Goal: Transaction & Acquisition: Purchase product/service

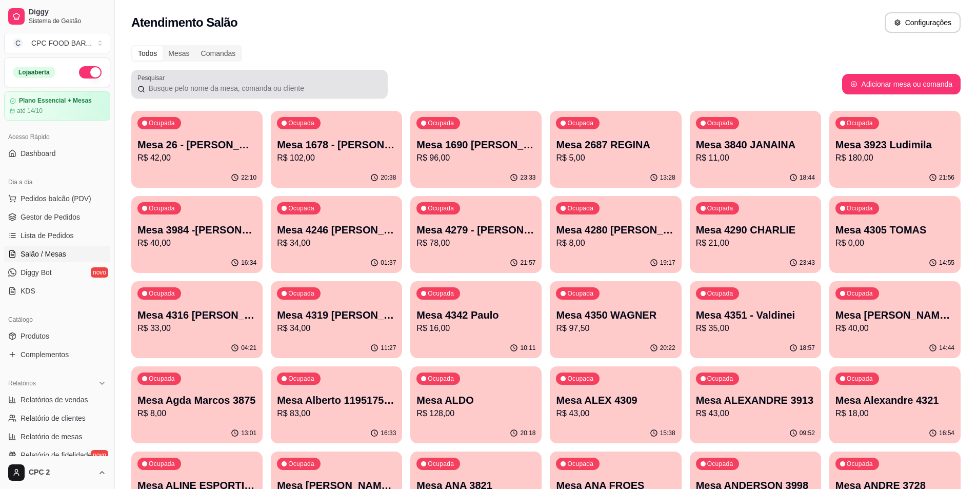
click at [209, 97] on div "Pesquisar" at bounding box center [259, 84] width 256 height 29
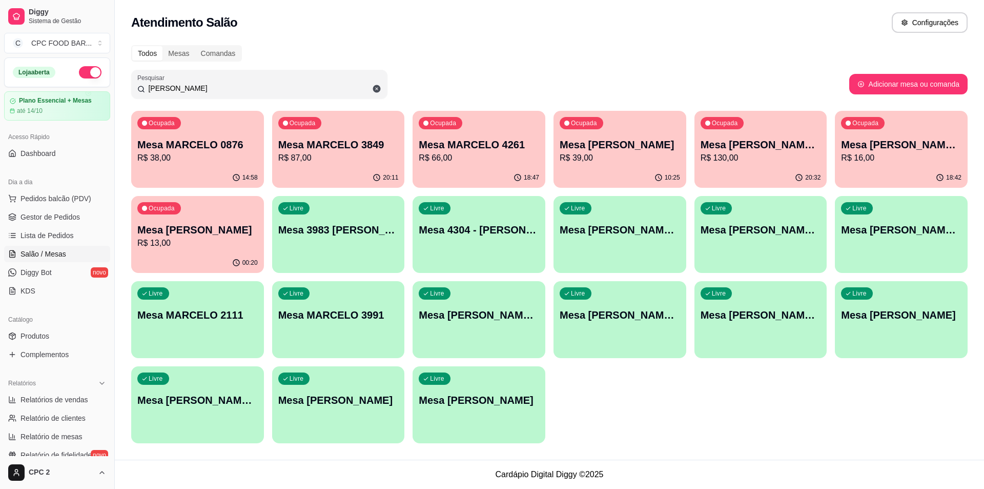
type input "[PERSON_NAME]"
click at [902, 151] on p "Mesa [PERSON_NAME] ARBITRO" at bounding box center [901, 145] width 117 height 14
click at [915, 161] on p "R$ 16,00" at bounding box center [901, 158] width 117 height 12
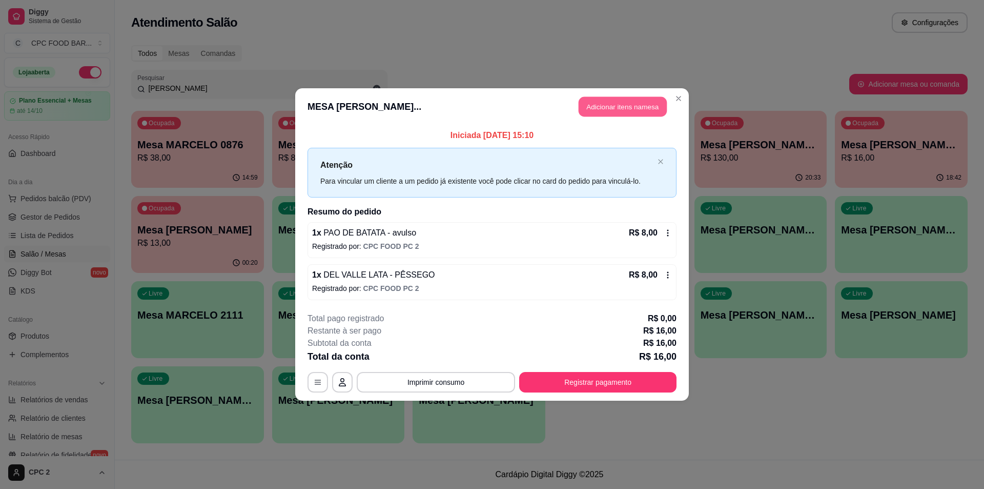
click at [601, 112] on button "Adicionar itens na mesa" at bounding box center [623, 107] width 88 height 20
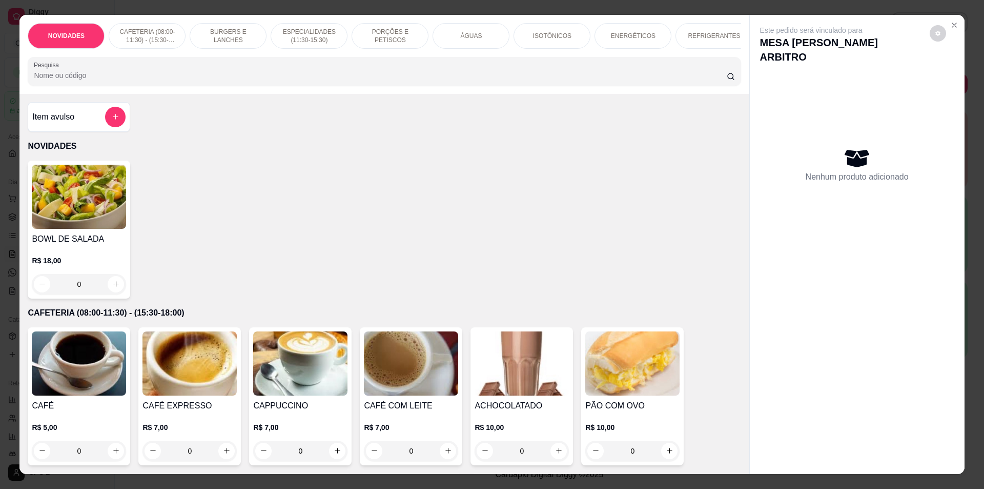
click at [340, 80] on input "Pesquisa" at bounding box center [380, 75] width 693 height 10
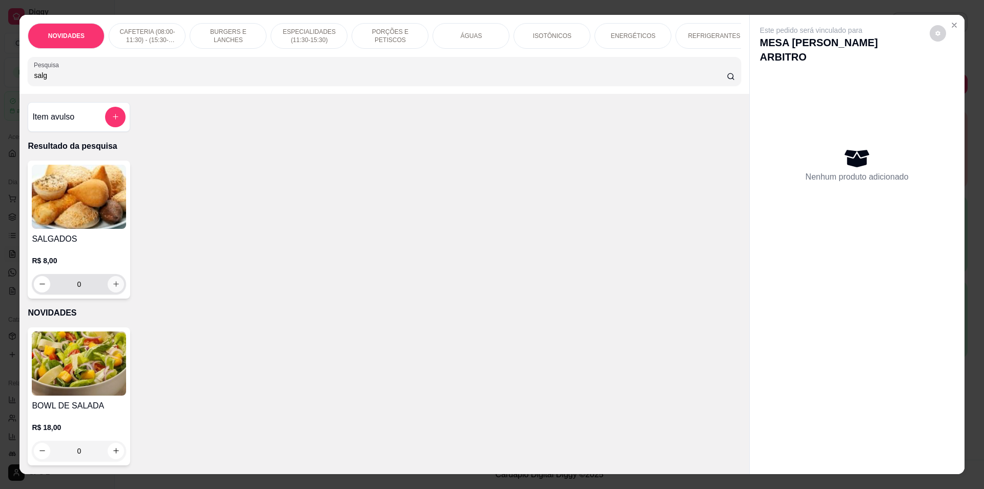
type input "salg"
click at [111, 292] on button "increase-product-quantity" at bounding box center [116, 284] width 16 height 16
type input "1"
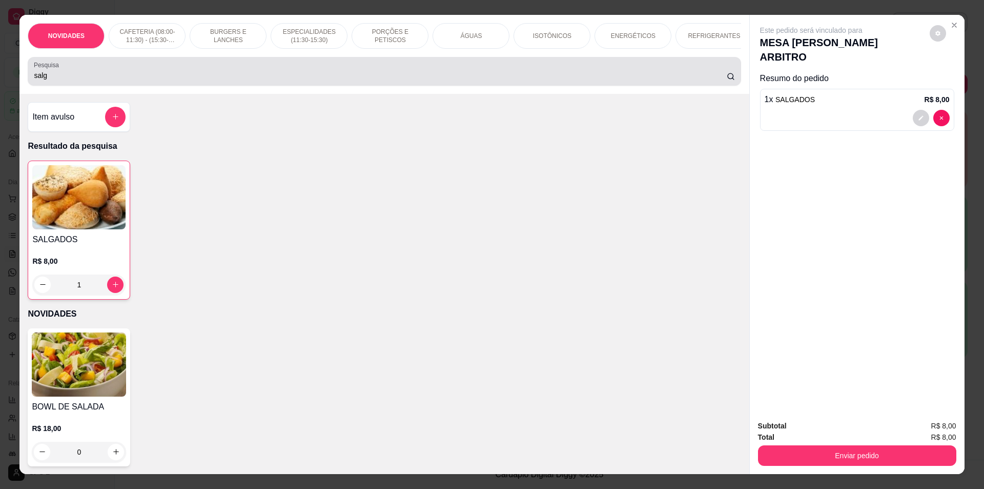
click at [131, 75] on div "salg" at bounding box center [384, 71] width 701 height 21
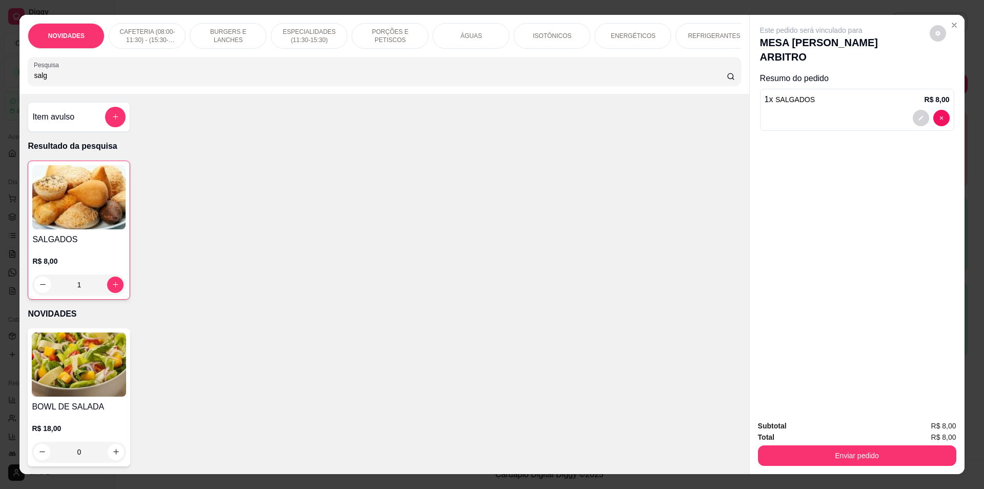
click at [137, 80] on input "salg" at bounding box center [380, 75] width 693 height 10
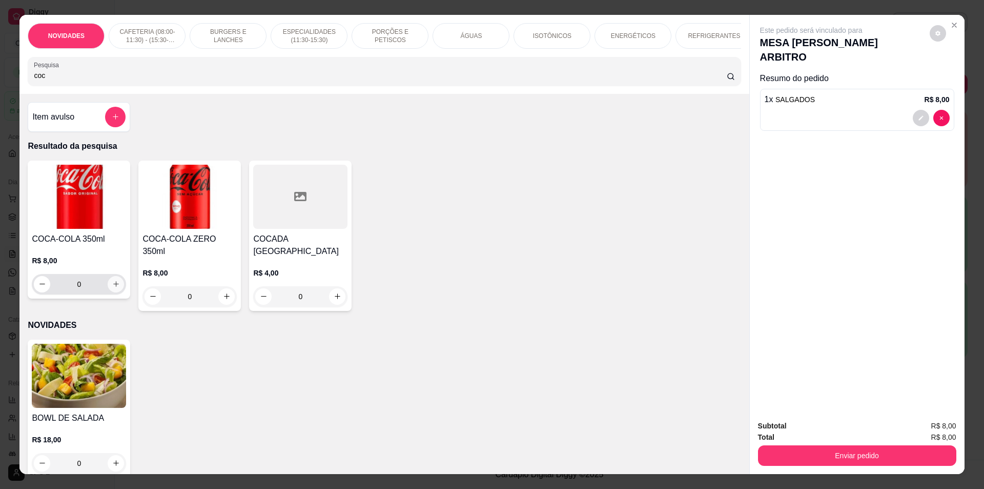
type input "coc"
click at [115, 284] on button "increase-product-quantity" at bounding box center [116, 284] width 16 height 16
type input "1"
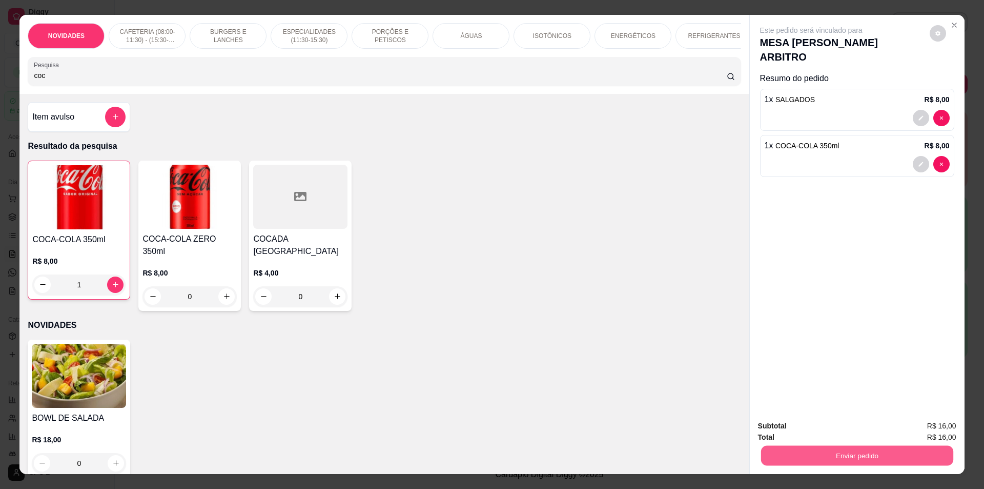
click at [898, 462] on button "Enviar pedido" at bounding box center [857, 455] width 192 height 20
click at [922, 432] on button "Enviar pedido" at bounding box center [930, 429] width 58 height 19
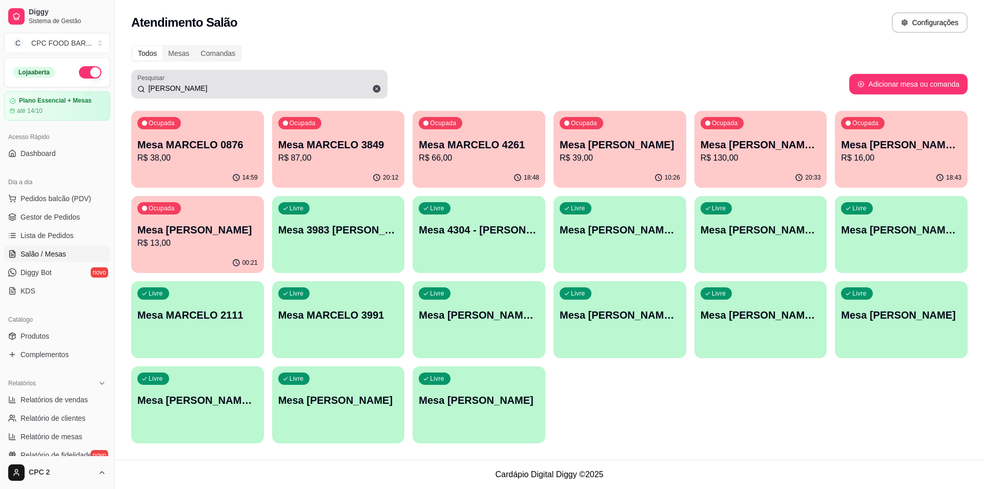
click at [375, 89] on icon at bounding box center [377, 89] width 8 height 8
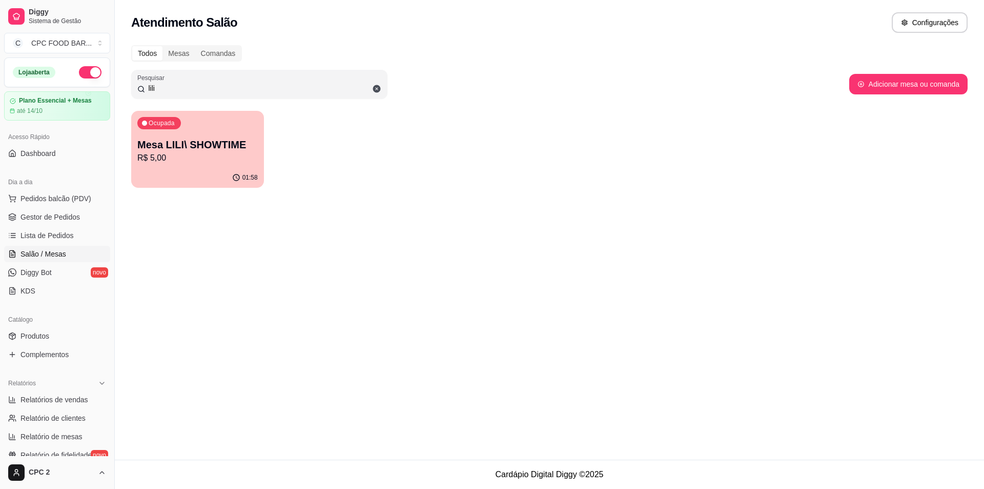
type input "lili"
click at [182, 160] on p "R$ 5,00" at bounding box center [197, 158] width 117 height 12
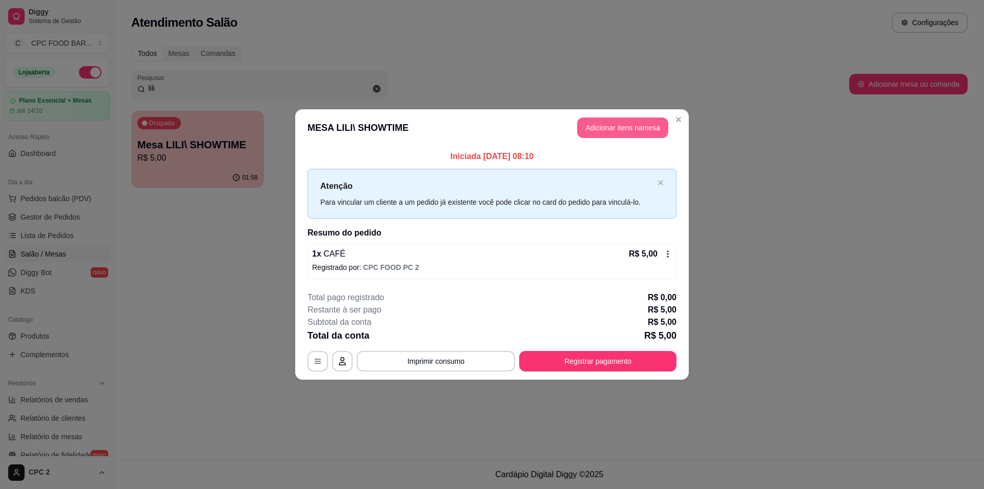
click at [629, 130] on button "Adicionar itens na mesa" at bounding box center [622, 127] width 91 height 21
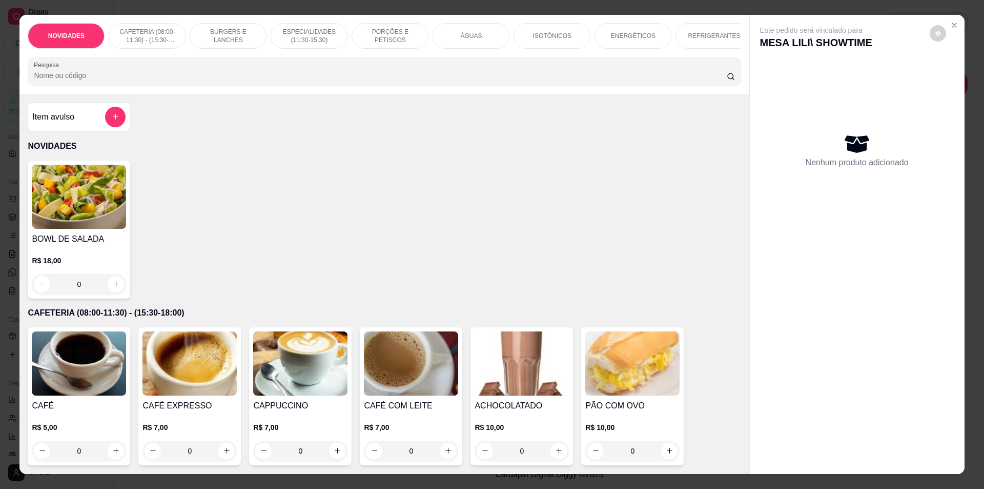
click at [649, 80] on input "Pesquisa" at bounding box center [380, 75] width 693 height 10
type input "n"
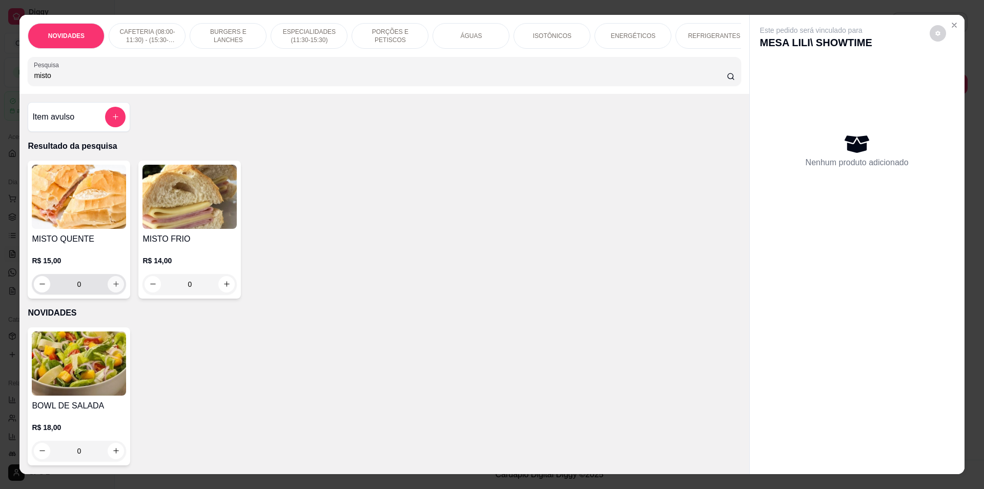
type input "misto"
click at [108, 287] on button "increase-product-quantity" at bounding box center [116, 284] width 16 height 16
type input "1"
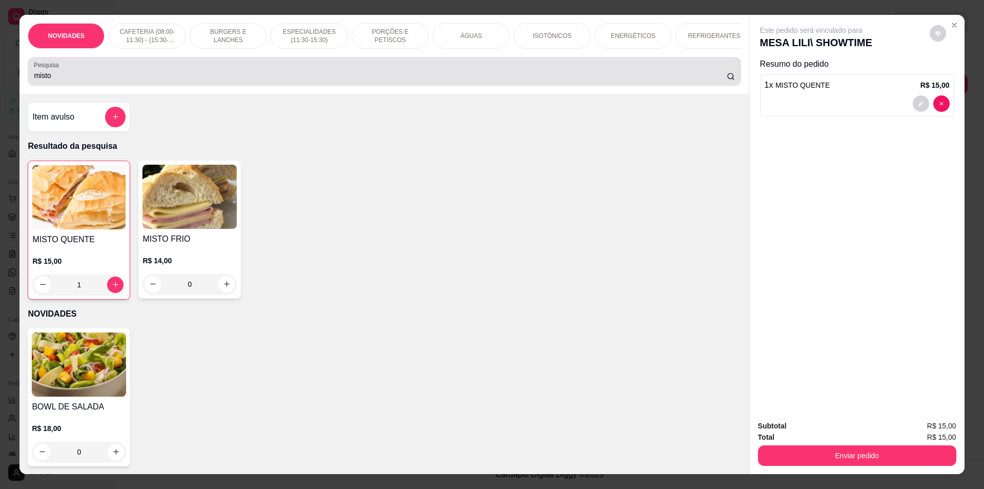
click at [88, 86] on div "Pesquisa misto" at bounding box center [384, 71] width 713 height 29
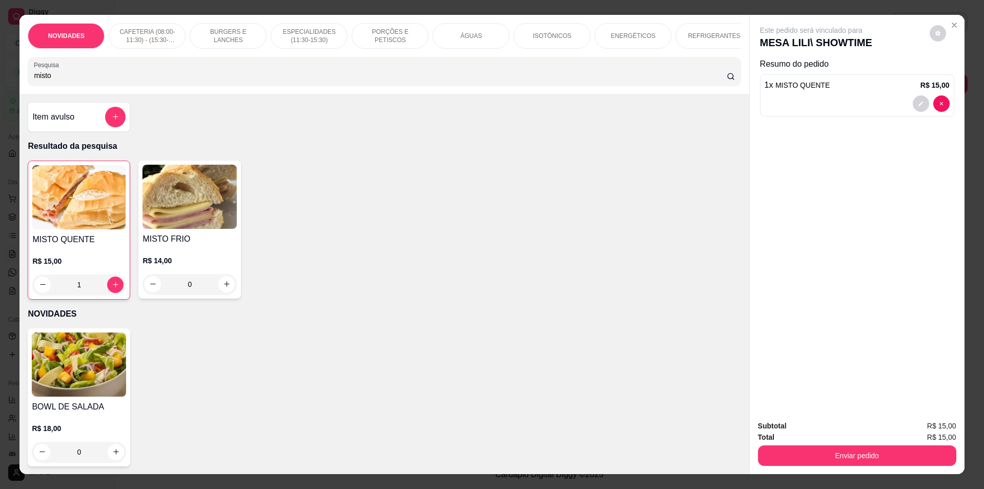
click at [88, 86] on div "Pesquisa misto" at bounding box center [384, 71] width 713 height 29
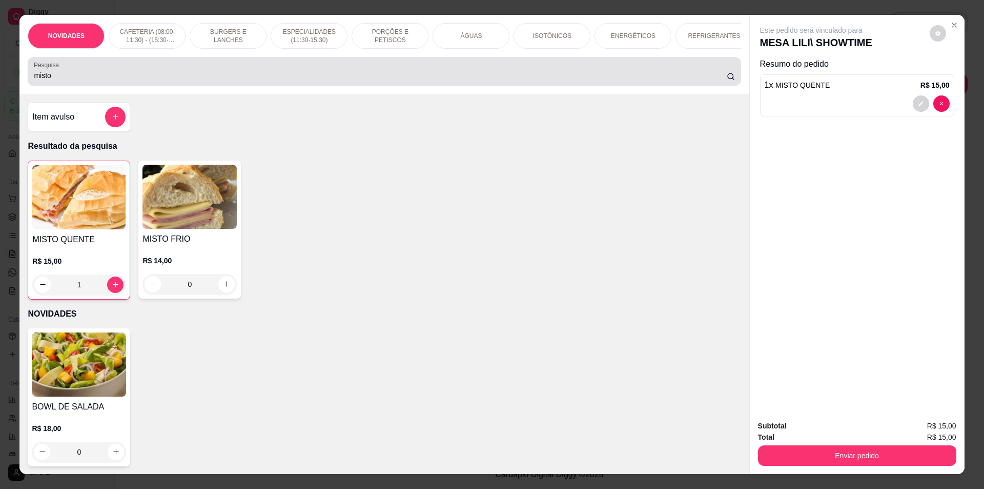
click at [88, 86] on div "Pesquisa misto" at bounding box center [384, 71] width 713 height 29
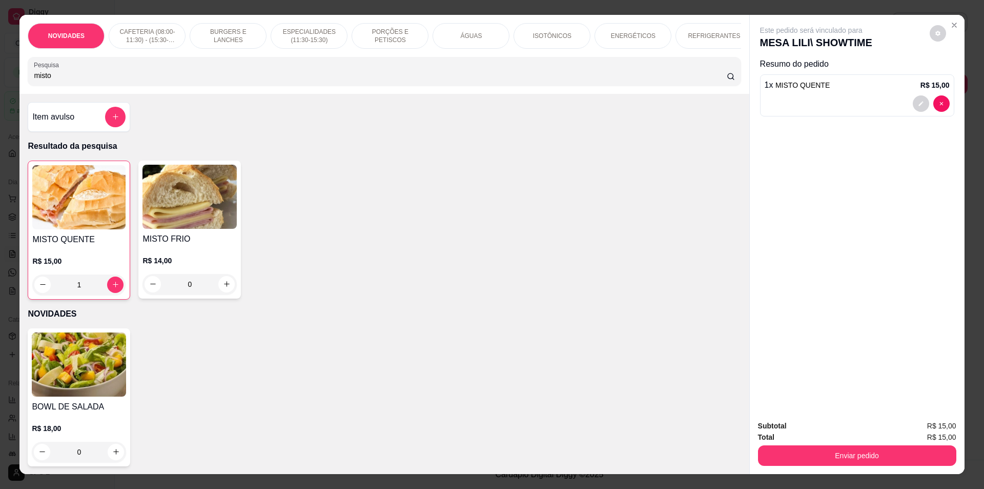
click at [81, 80] on input "misto" at bounding box center [380, 75] width 693 height 10
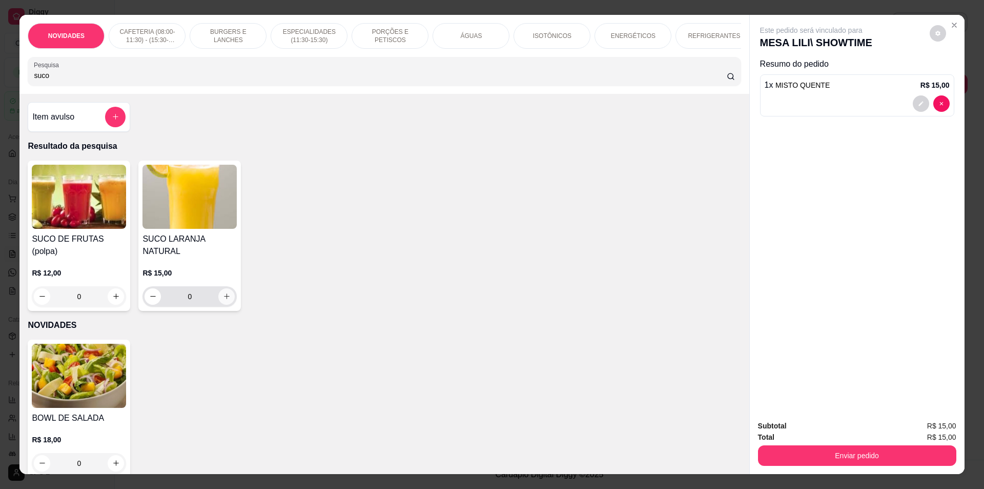
type input "suco"
click at [223, 292] on icon "increase-product-quantity" at bounding box center [227, 296] width 8 height 8
type input "1"
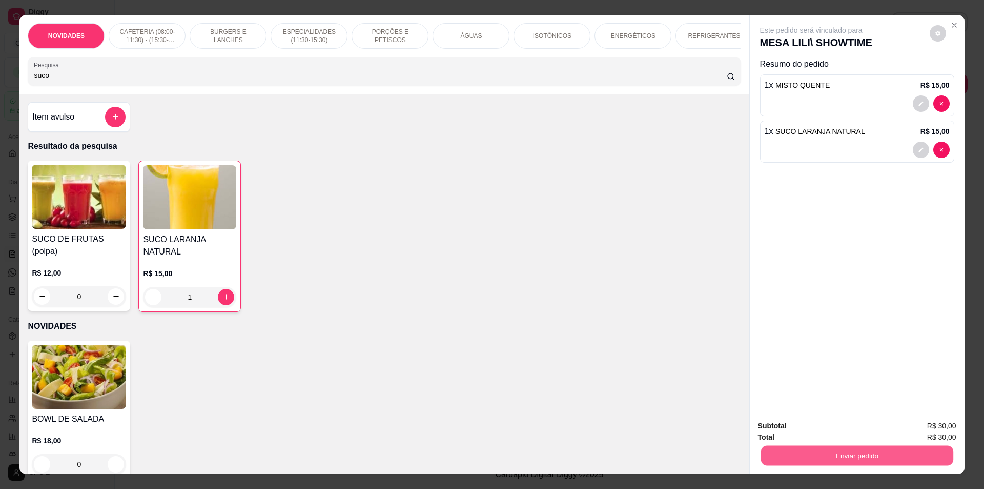
click at [849, 446] on button "Enviar pedido" at bounding box center [857, 455] width 192 height 20
click at [930, 436] on button "Enviar pedido" at bounding box center [930, 429] width 58 height 19
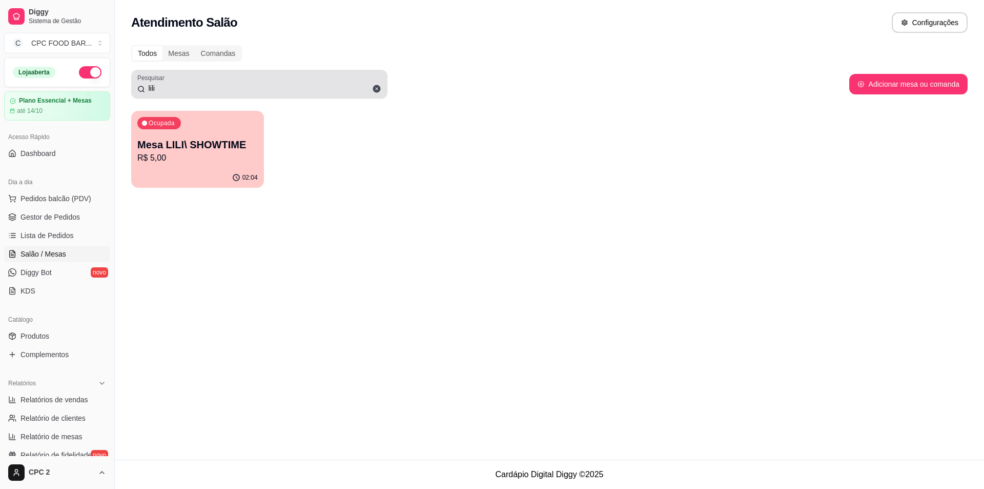
click at [376, 89] on icon at bounding box center [377, 89] width 8 height 8
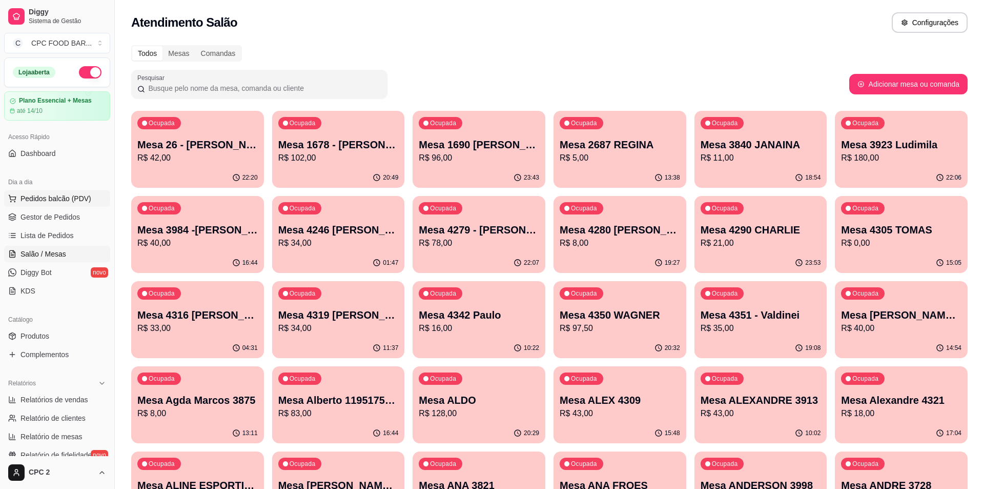
click at [53, 195] on span "Pedidos balcão (PDV)" at bounding box center [56, 198] width 71 height 10
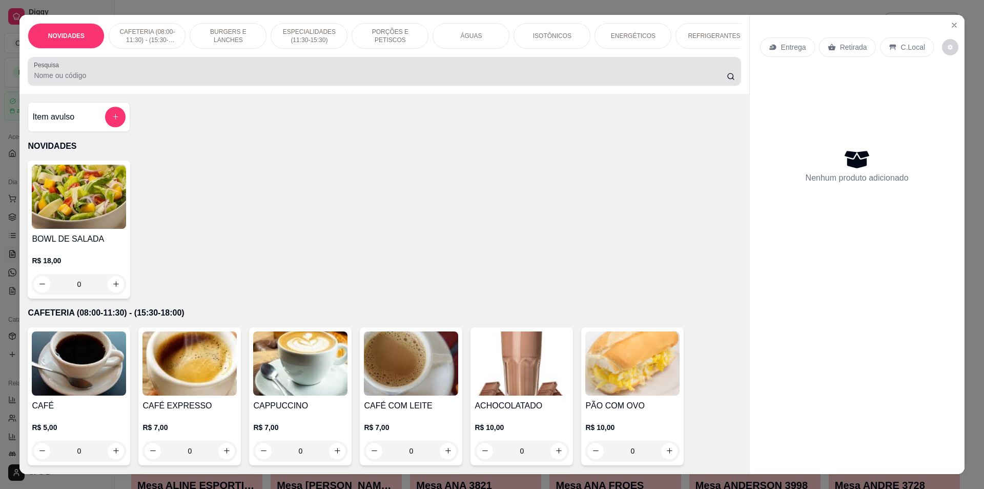
click at [309, 80] on input "Pesquisa" at bounding box center [380, 75] width 693 height 10
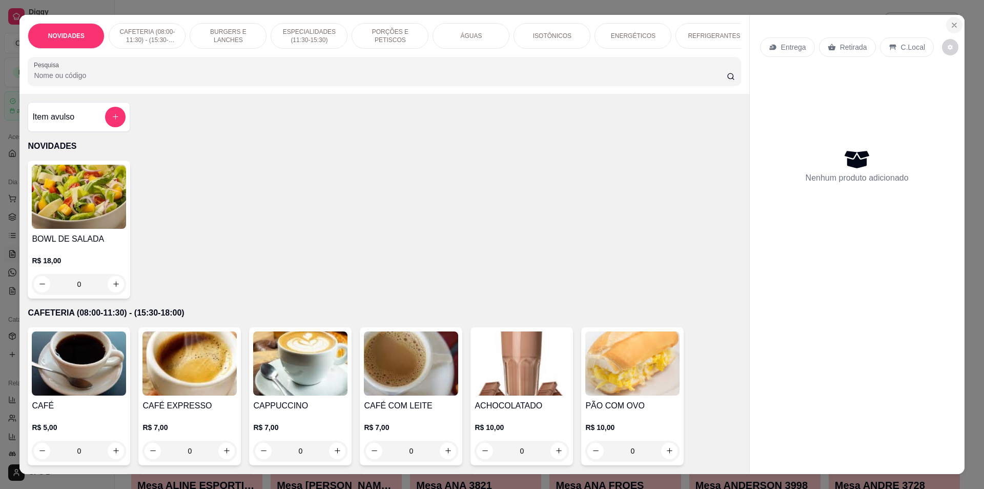
click at [951, 29] on button "Close" at bounding box center [954, 25] width 16 height 16
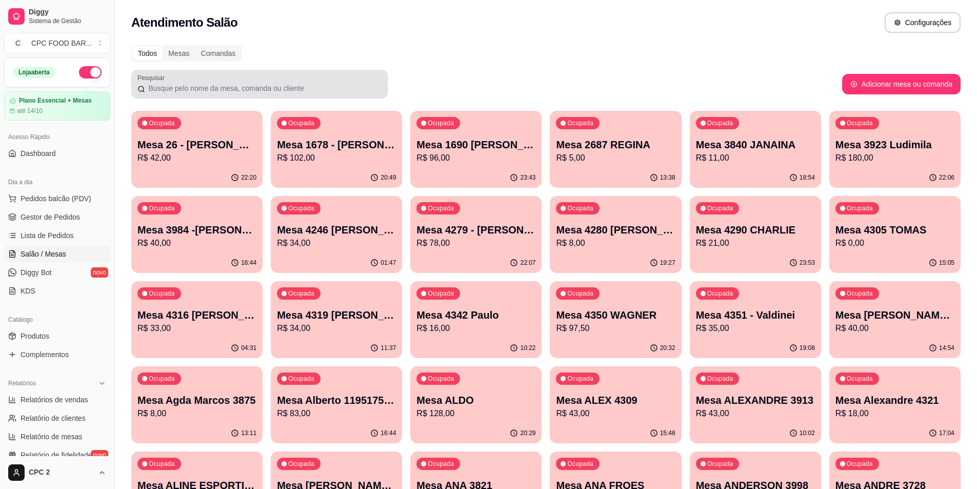
click at [190, 75] on div at bounding box center [259, 84] width 244 height 21
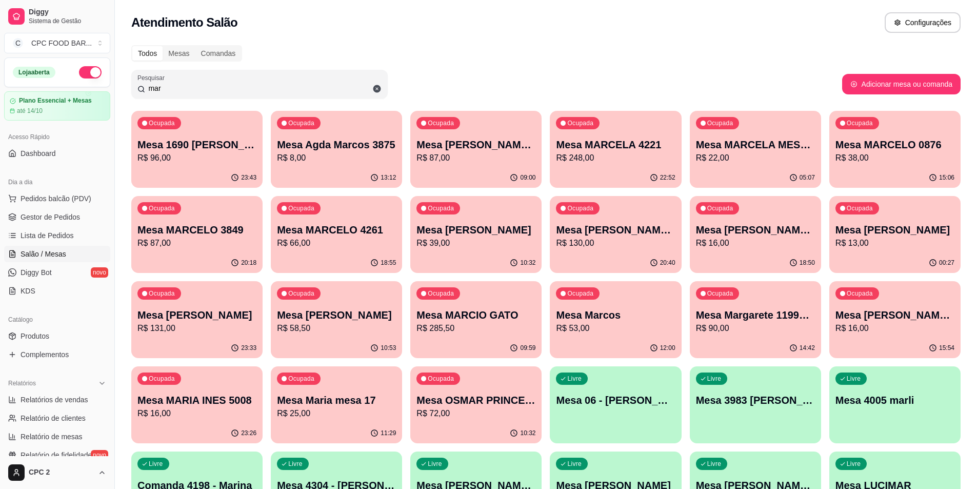
type input "mar"
click at [507, 237] on p "R$ 39,00" at bounding box center [475, 243] width 115 height 12
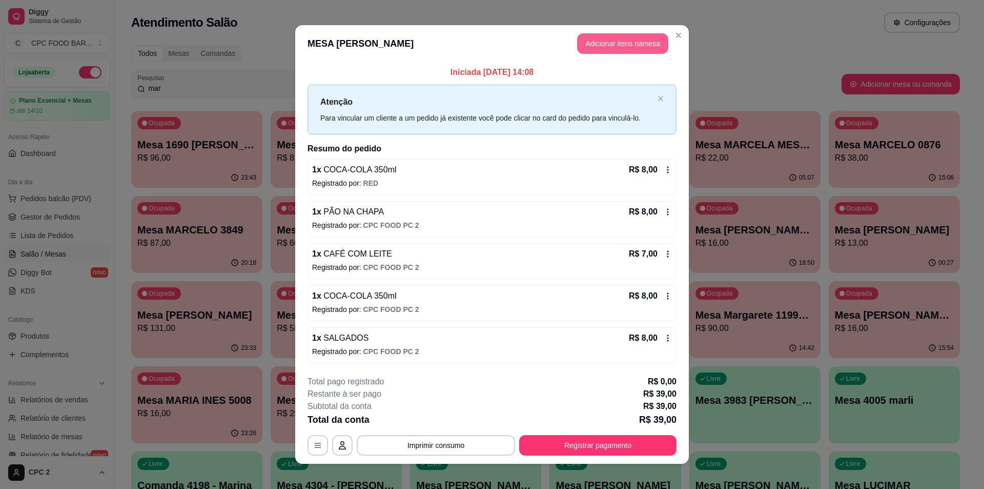
click at [642, 45] on button "Adicionar itens na mesa" at bounding box center [622, 43] width 91 height 21
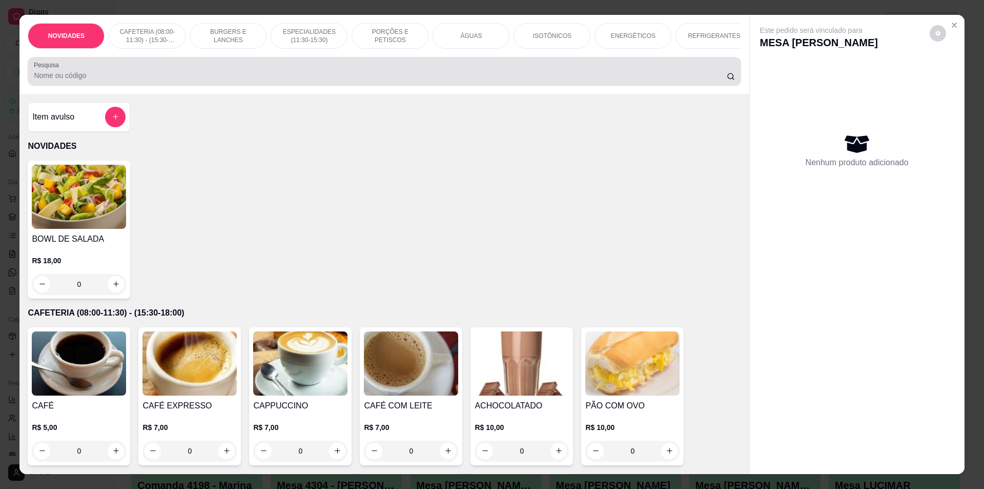
click at [107, 70] on div at bounding box center [384, 71] width 701 height 21
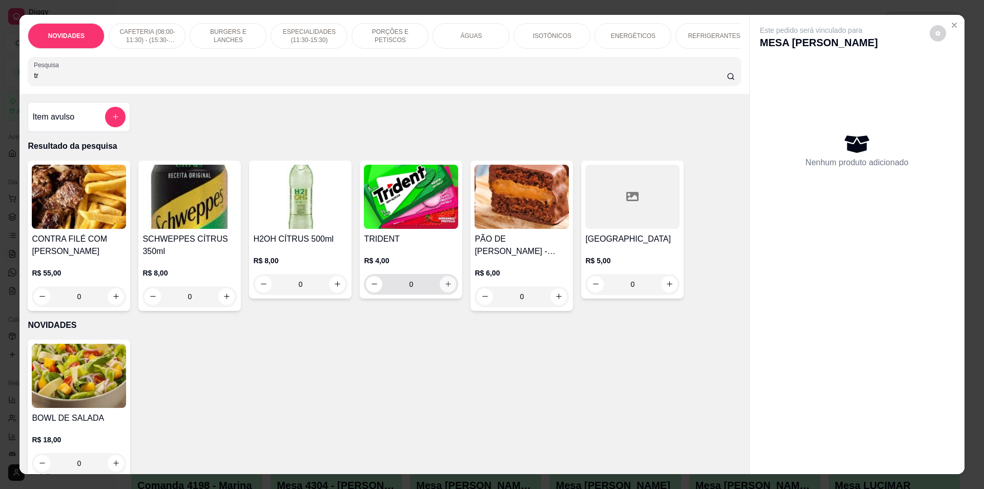
type input "tr"
click at [450, 294] on div "0" at bounding box center [411, 284] width 90 height 21
click at [443, 292] on button "increase-product-quantity" at bounding box center [448, 284] width 16 height 16
type input "1"
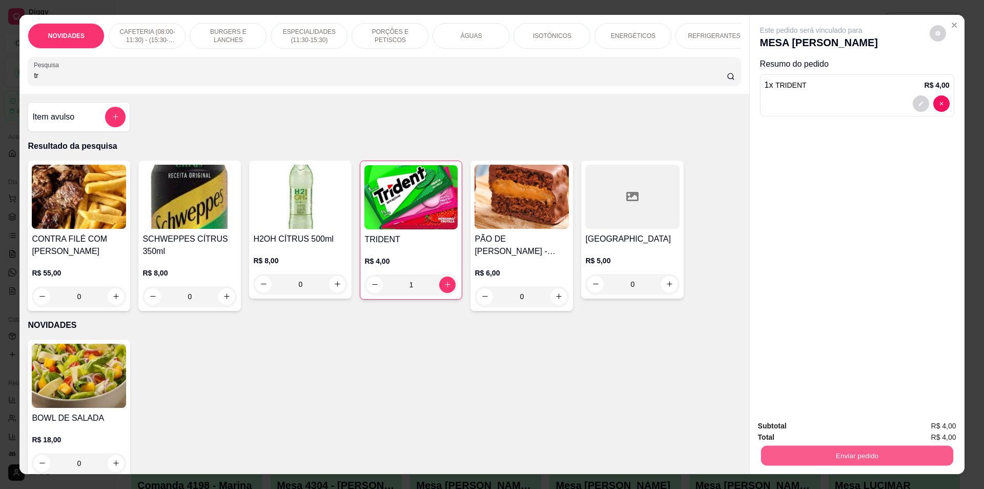
click at [943, 460] on button "Enviar pedido" at bounding box center [857, 455] width 192 height 20
click at [939, 421] on button "Enviar pedido" at bounding box center [930, 429] width 58 height 19
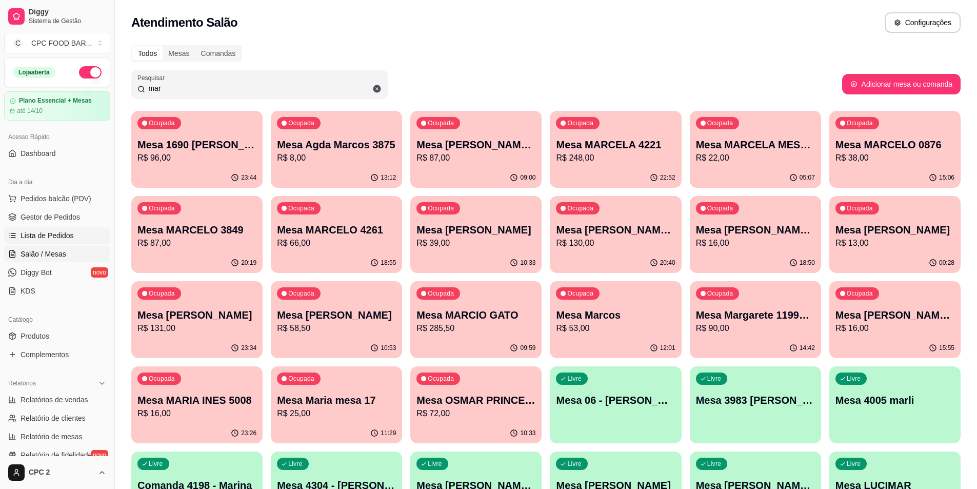
click at [70, 241] on link "Lista de Pedidos" at bounding box center [57, 235] width 106 height 16
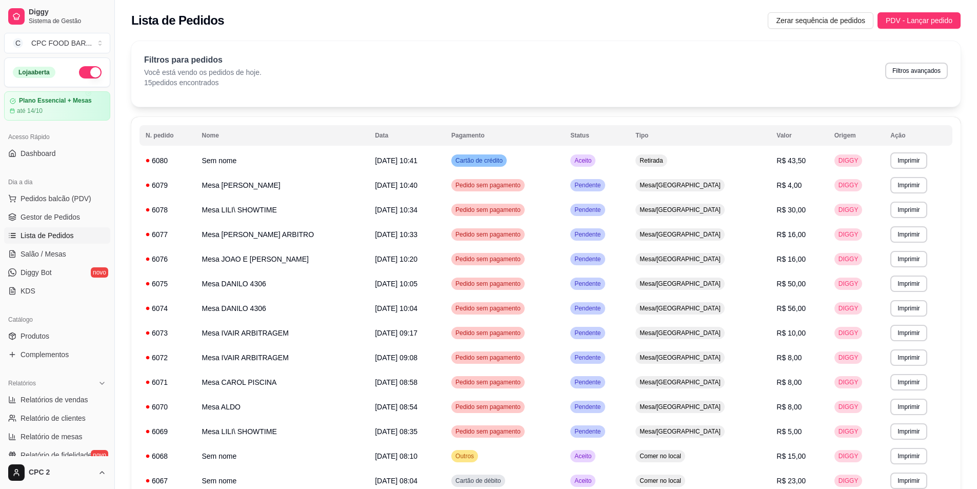
drag, startPoint x: 61, startPoint y: 192, endPoint x: 56, endPoint y: 188, distance: 6.6
click at [60, 190] on button "Pedidos balcão (PDV)" at bounding box center [57, 198] width 106 height 16
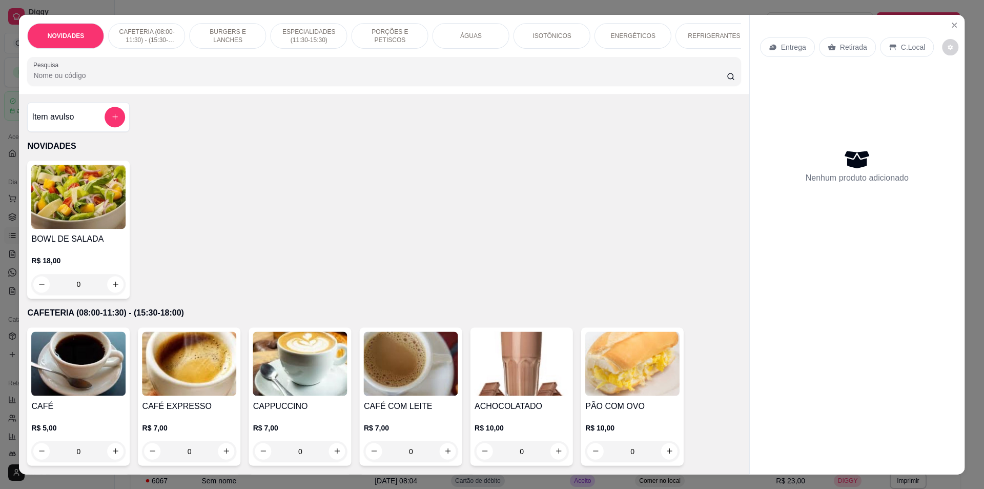
click at [63, 199] on img at bounding box center [79, 196] width 94 height 64
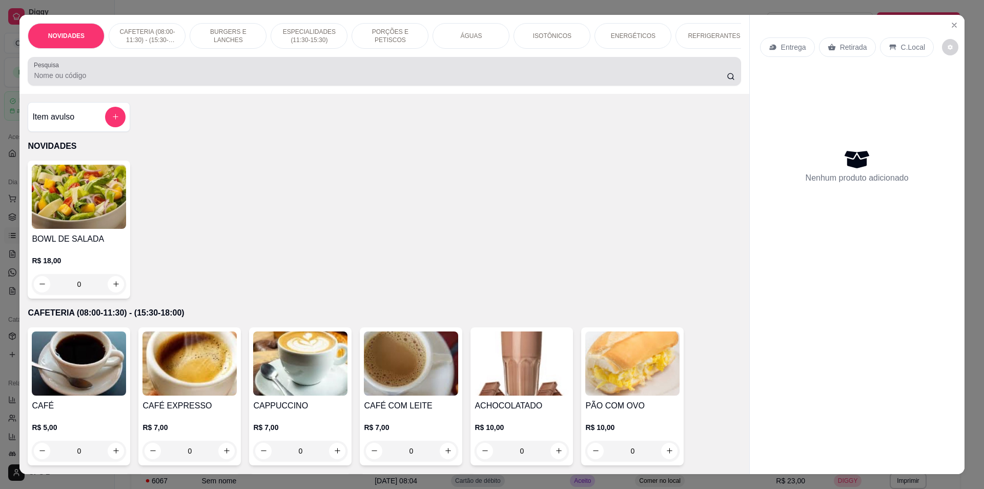
click at [192, 80] on input "Pesquisa" at bounding box center [380, 75] width 693 height 10
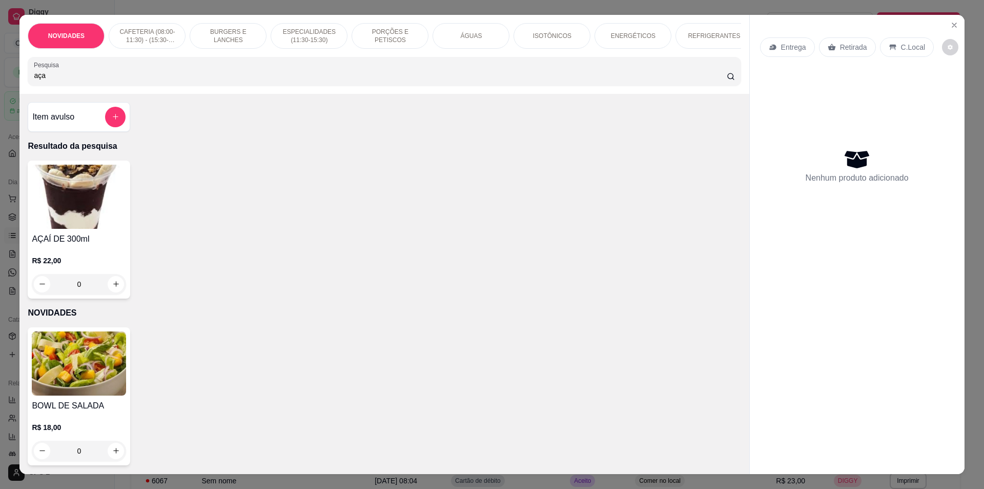
type input "aça"
click at [114, 289] on div "0" at bounding box center [79, 284] width 94 height 21
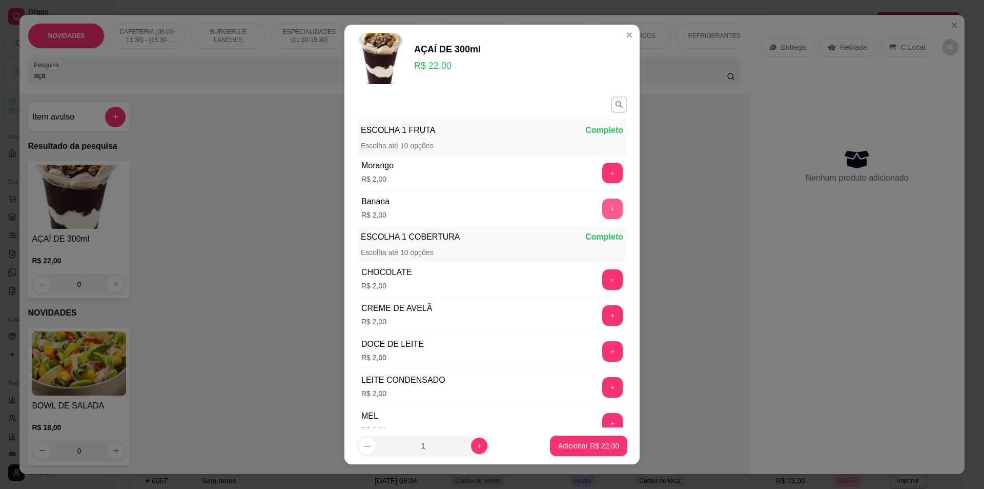
click at [602, 203] on button "+" at bounding box center [612, 208] width 21 height 21
click at [603, 168] on button "+" at bounding box center [612, 172] width 21 height 21
click at [592, 162] on div "- 1 +" at bounding box center [590, 172] width 74 height 21
click at [557, 175] on button "-" at bounding box center [567, 172] width 21 height 21
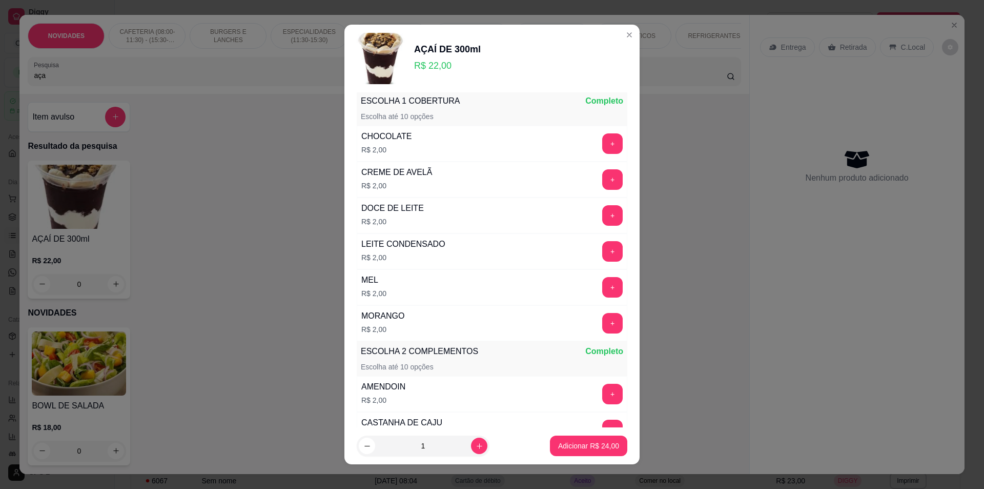
scroll to position [154, 0]
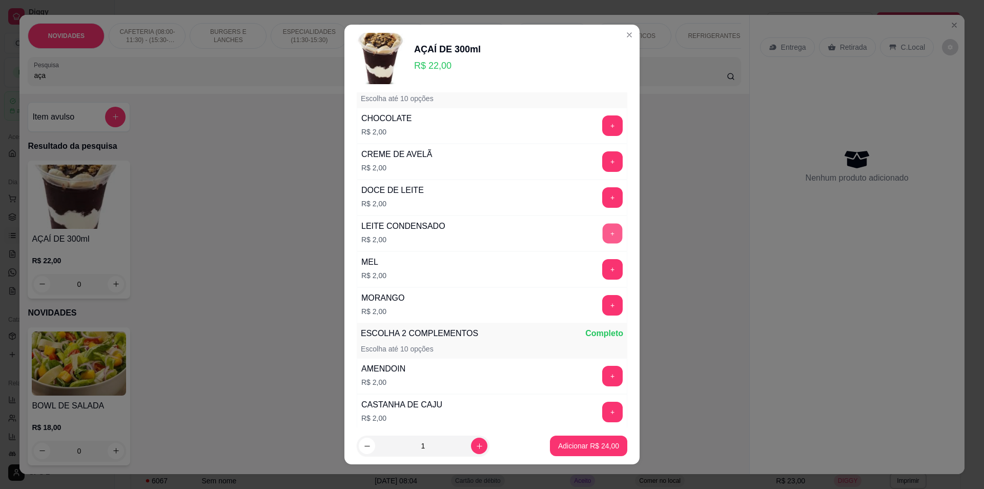
click at [603, 237] on button "+" at bounding box center [613, 233] width 20 height 20
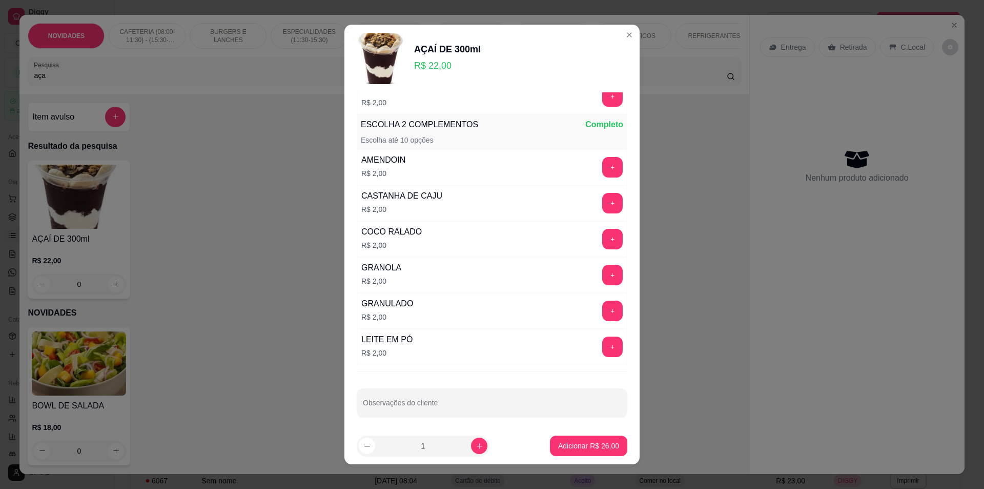
scroll to position [366, 0]
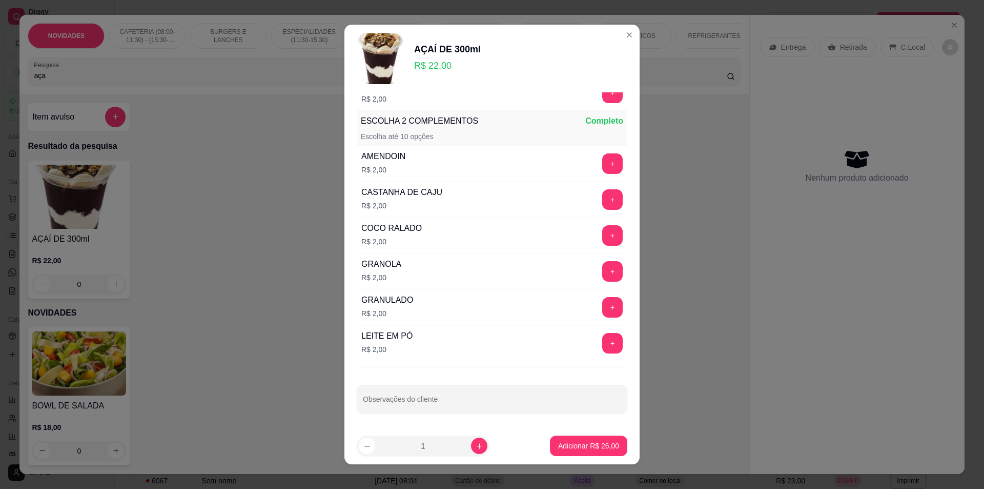
click at [578, 429] on footer "1 Adicionar R$ 26,00" at bounding box center [491, 445] width 295 height 37
click at [566, 440] on button "Adicionar R$ 26,00" at bounding box center [588, 445] width 77 height 21
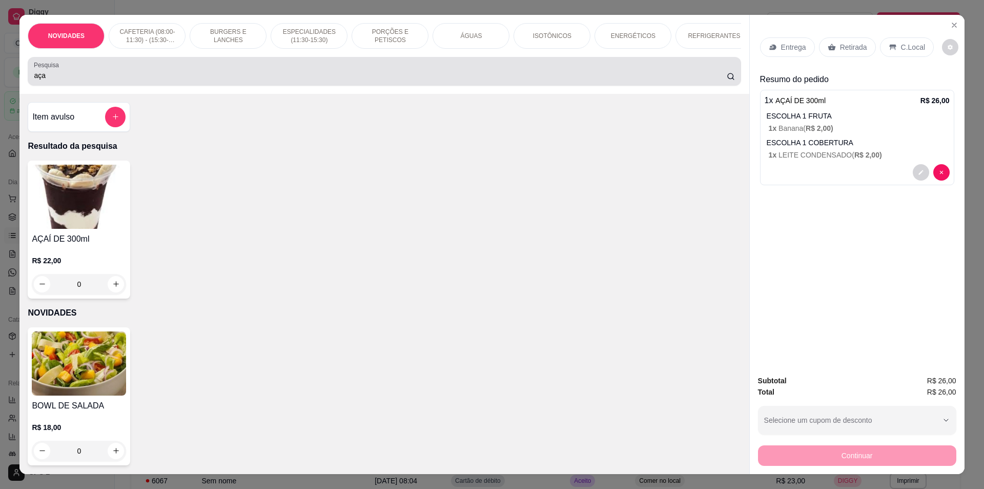
click at [91, 80] on input "aça" at bounding box center [380, 75] width 693 height 10
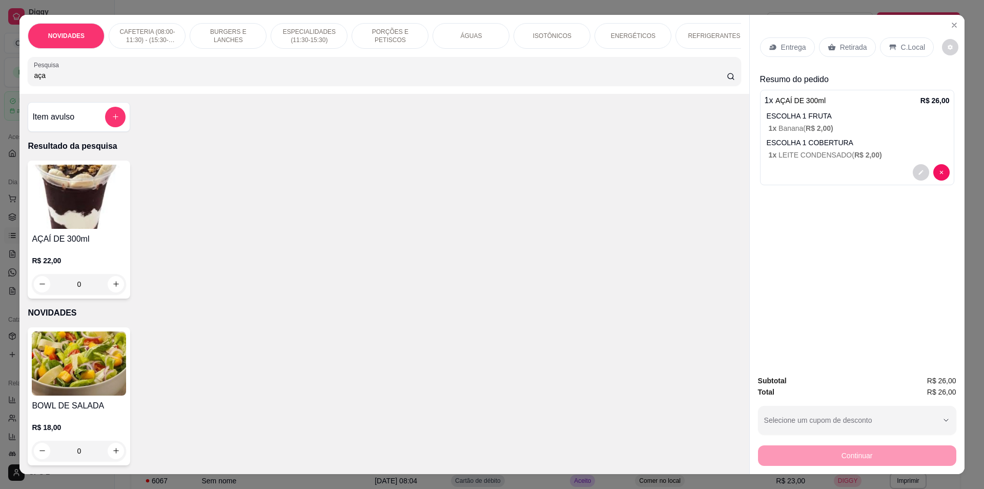
click at [91, 79] on input "aça" at bounding box center [380, 75] width 693 height 10
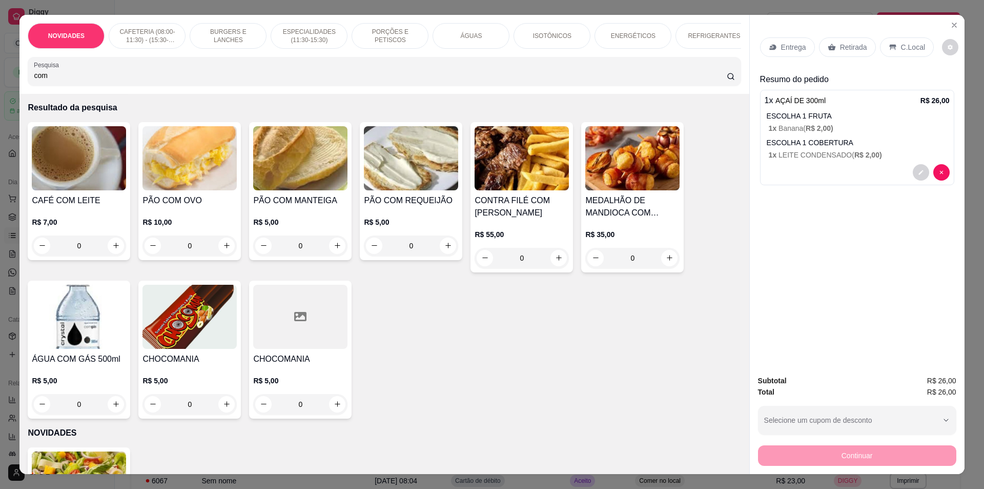
scroll to position [154, 0]
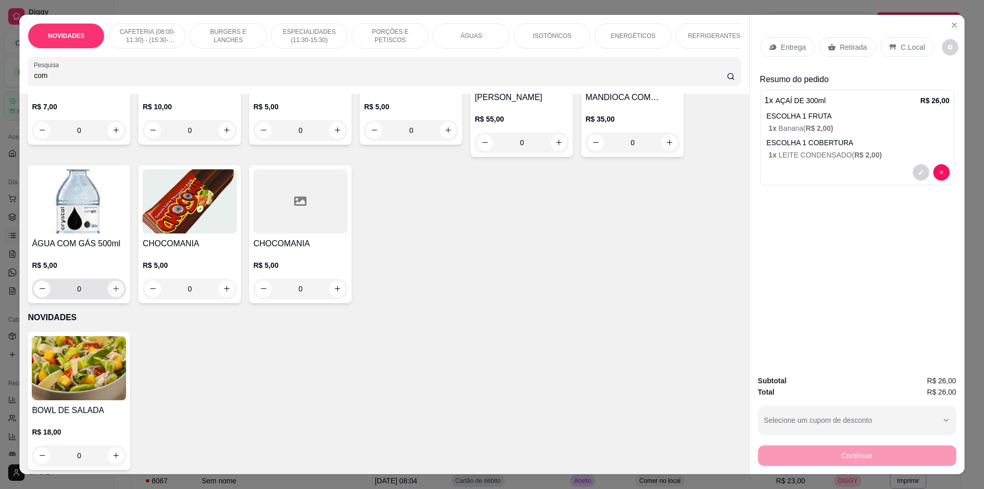
type input "com"
click at [119, 297] on button "increase-product-quantity" at bounding box center [116, 288] width 16 height 16
type input "1"
click at [853, 49] on p "Retirada" at bounding box center [853, 47] width 27 height 10
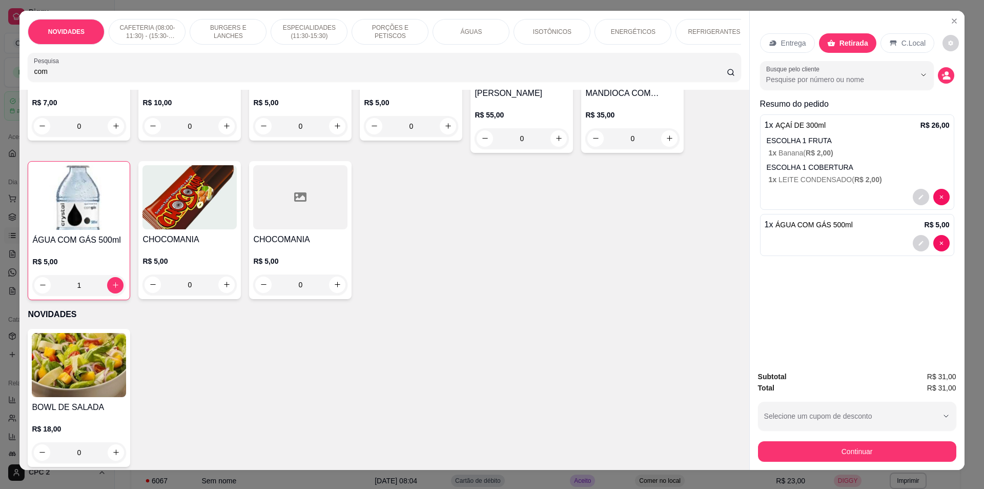
scroll to position [0, 0]
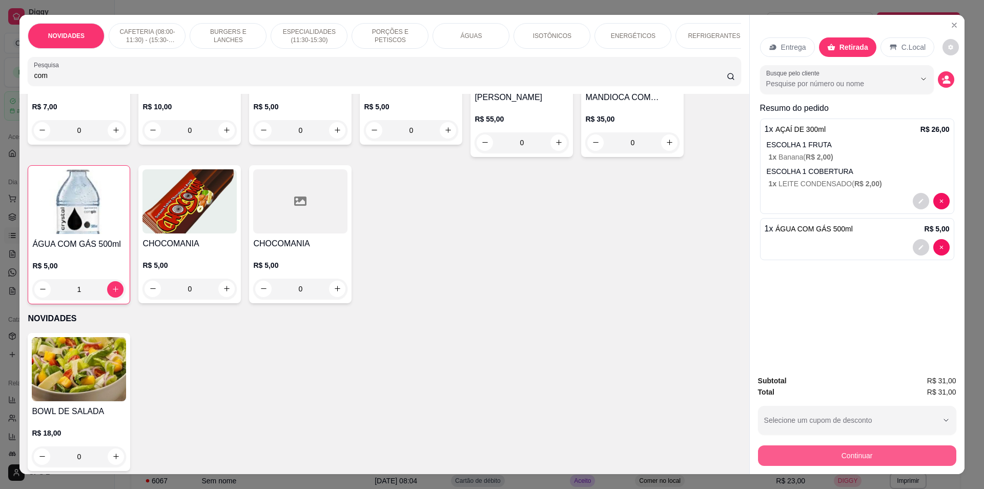
click at [889, 449] on button "Continuar" at bounding box center [857, 455] width 198 height 21
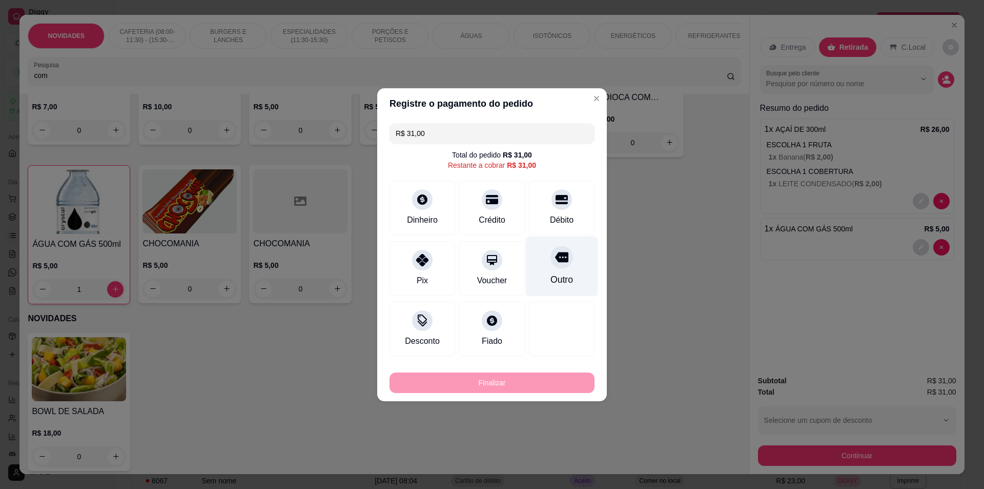
click at [558, 227] on div "Débito" at bounding box center [562, 207] width 66 height 54
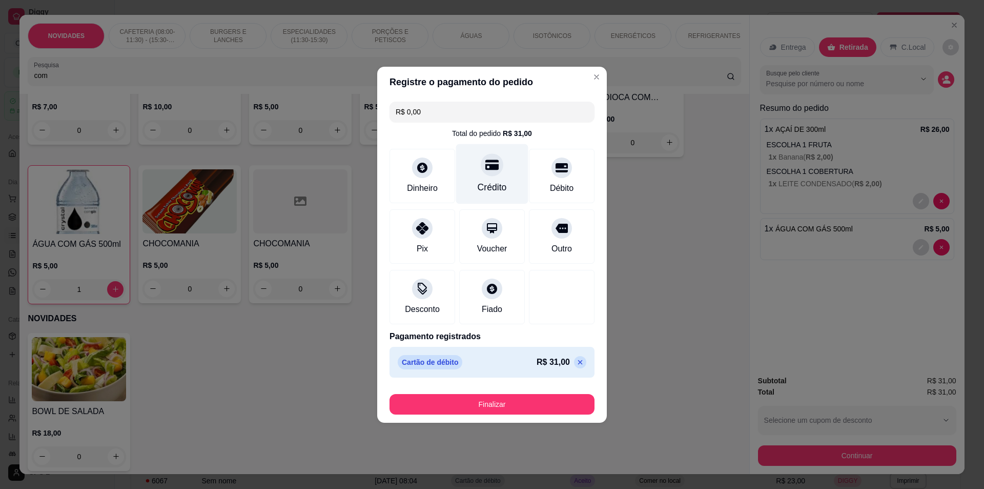
click at [489, 177] on div "Crédito" at bounding box center [492, 174] width 72 height 60
click at [576, 358] on icon at bounding box center [580, 362] width 8 height 8
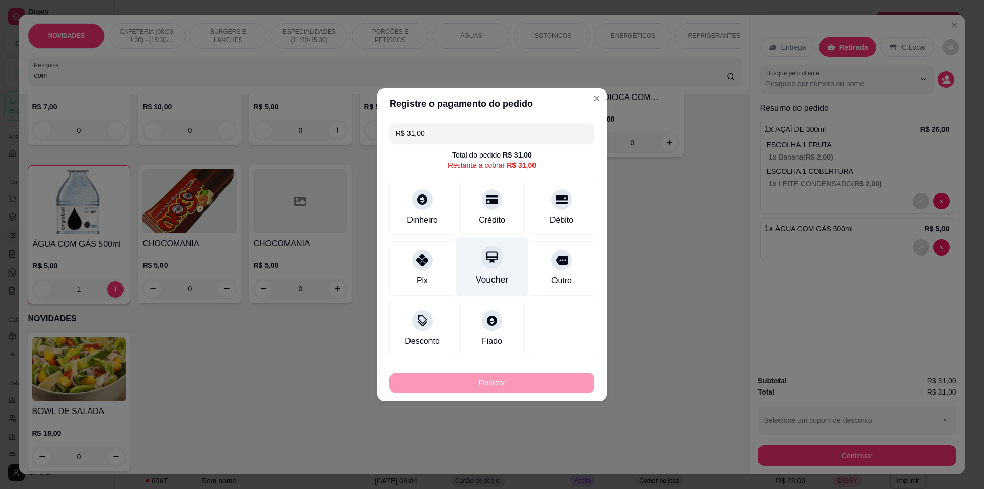
click at [486, 218] on div "Crédito" at bounding box center [492, 220] width 27 height 12
type input "R$ 0,00"
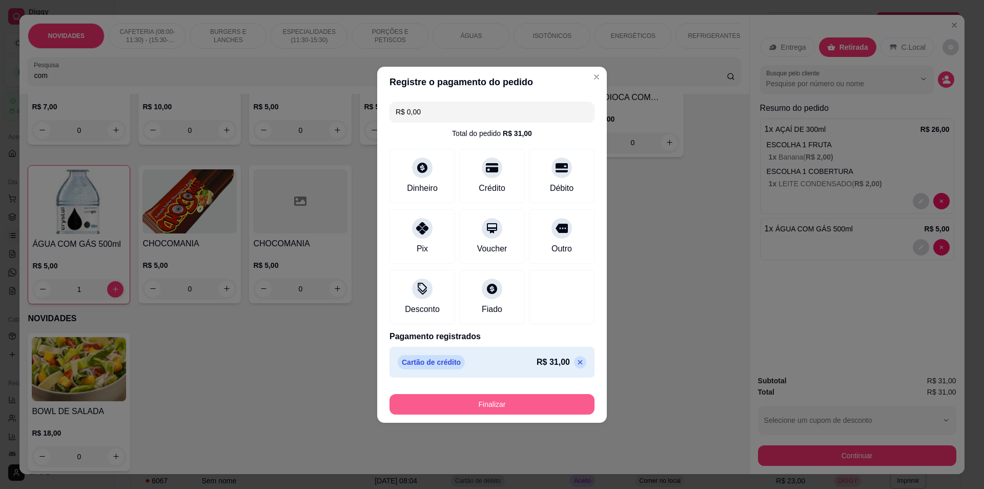
click at [513, 402] on button "Finalizar" at bounding box center [492, 404] width 205 height 21
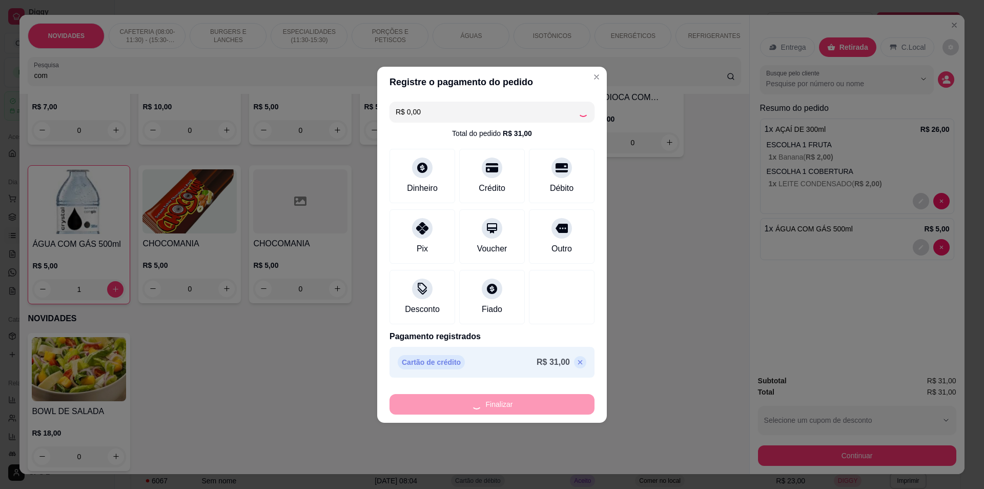
type input "0"
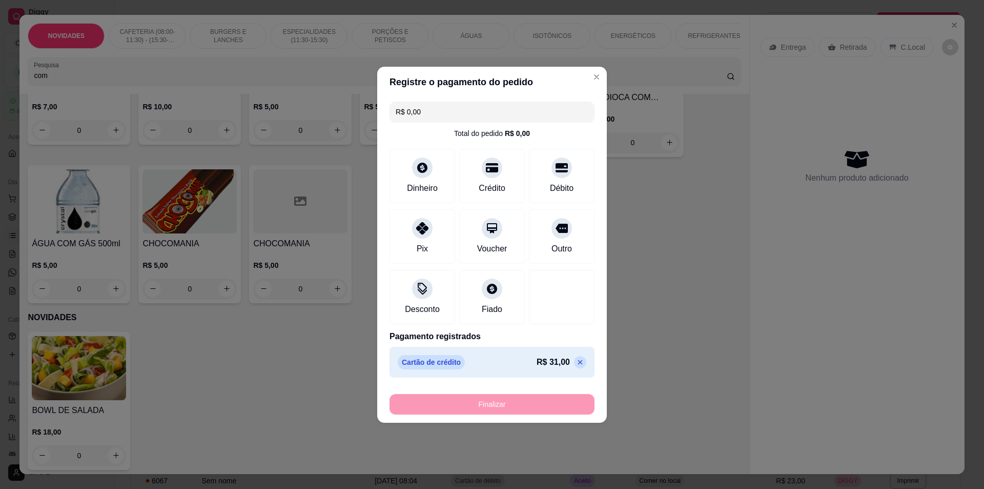
type input "-R$ 31,00"
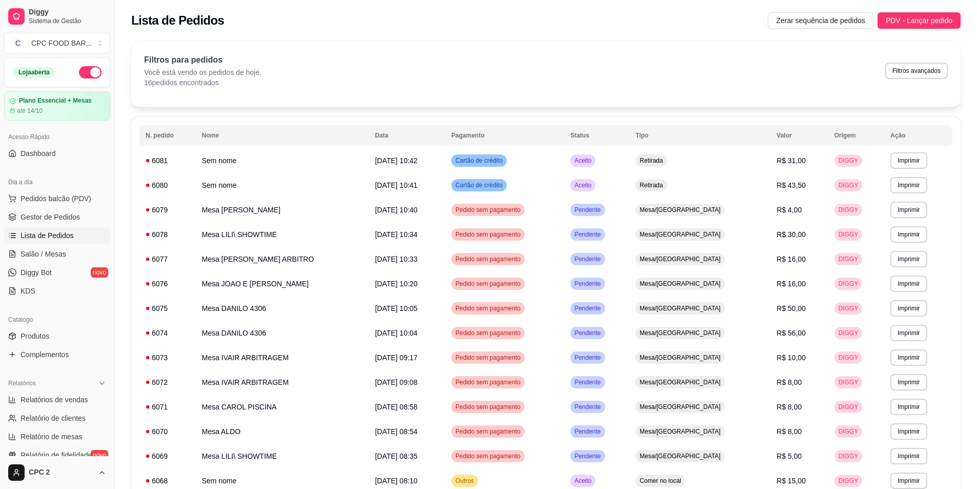
click at [55, 188] on div "Dia a dia" at bounding box center [57, 182] width 106 height 16
click at [48, 195] on span "Pedidos balcão (PDV)" at bounding box center [56, 198] width 71 height 10
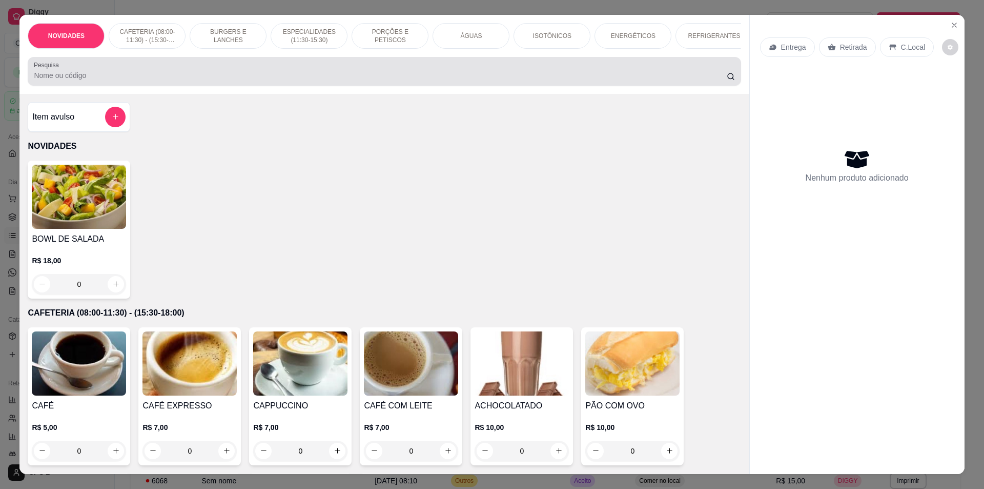
click at [305, 86] on div "Pesquisa" at bounding box center [384, 71] width 713 height 29
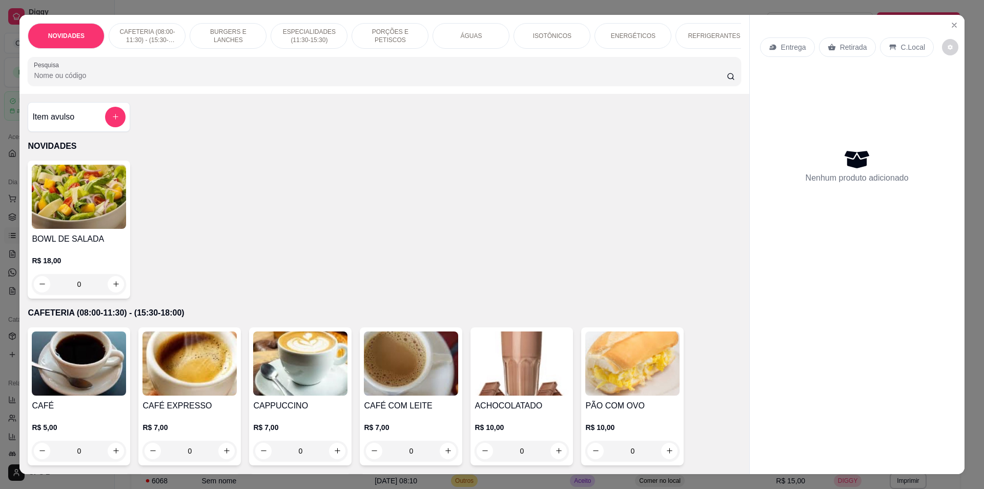
type input "a"
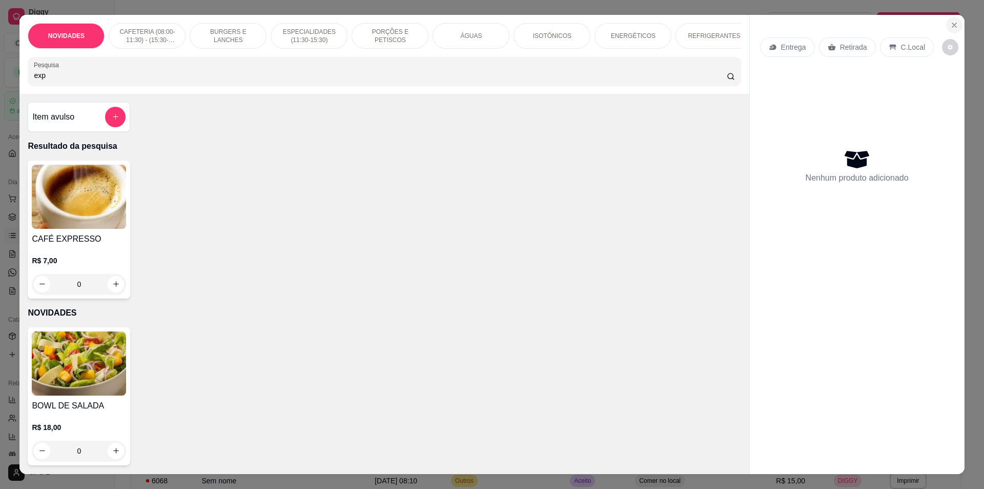
type input "exp"
click at [950, 24] on icon "Close" at bounding box center [954, 25] width 8 height 8
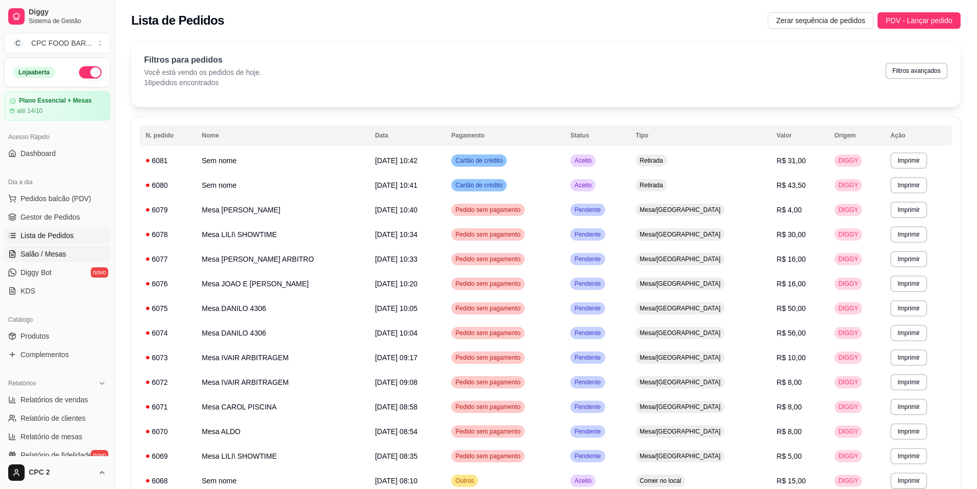
click at [63, 249] on span "Salão / Mesas" at bounding box center [44, 254] width 46 height 10
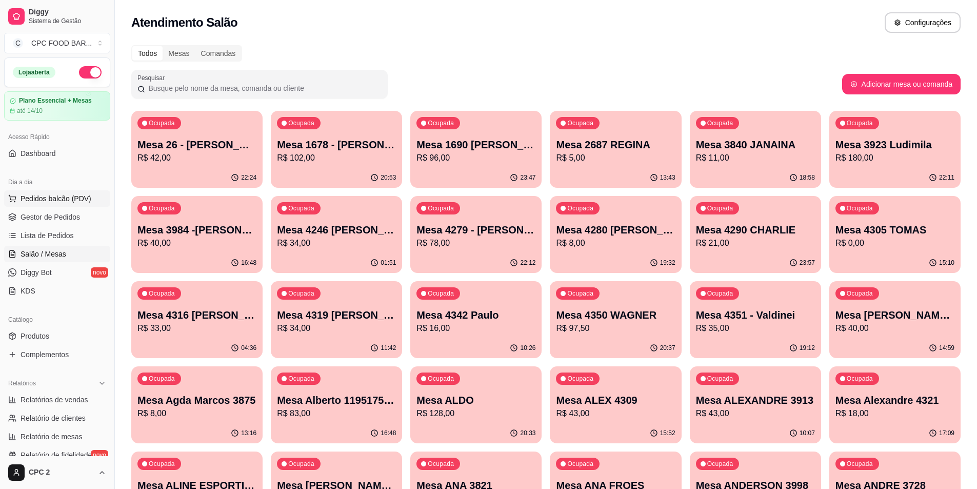
click at [70, 200] on span "Pedidos balcão (PDV)" at bounding box center [56, 198] width 71 height 10
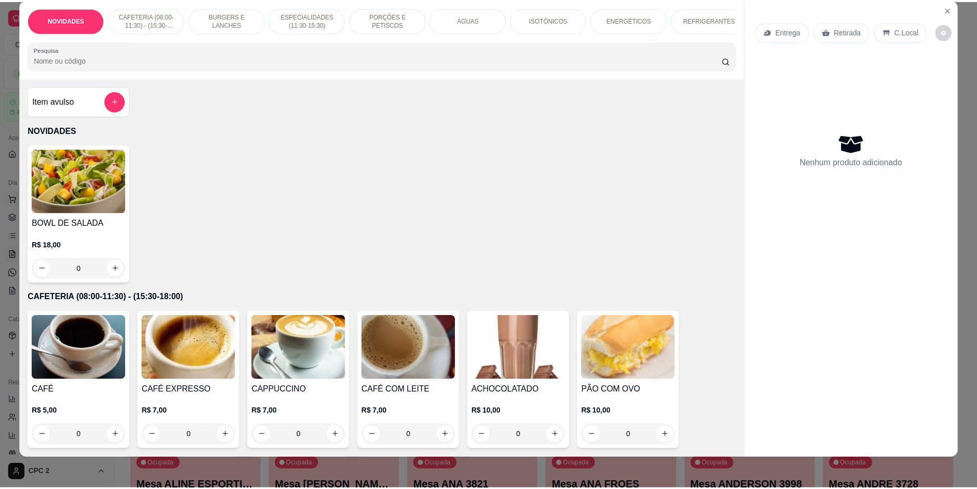
scroll to position [18, 0]
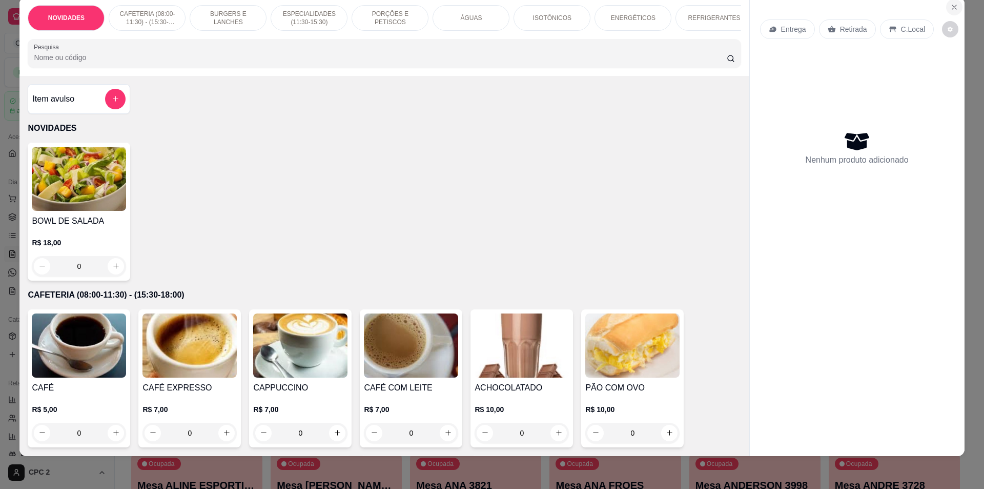
click at [950, 9] on icon "Close" at bounding box center [954, 7] width 8 height 8
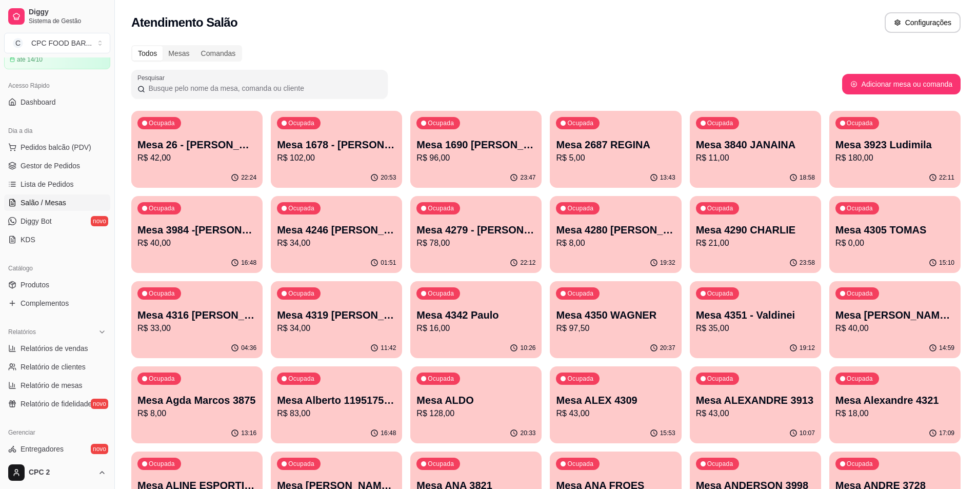
click at [63, 356] on ul "Relatórios de vendas Relatório de clientes Relatório de mesas Relatório de fide…" at bounding box center [57, 376] width 106 height 72
click at [66, 144] on span "Pedidos balcão (PDV)" at bounding box center [56, 147] width 71 height 10
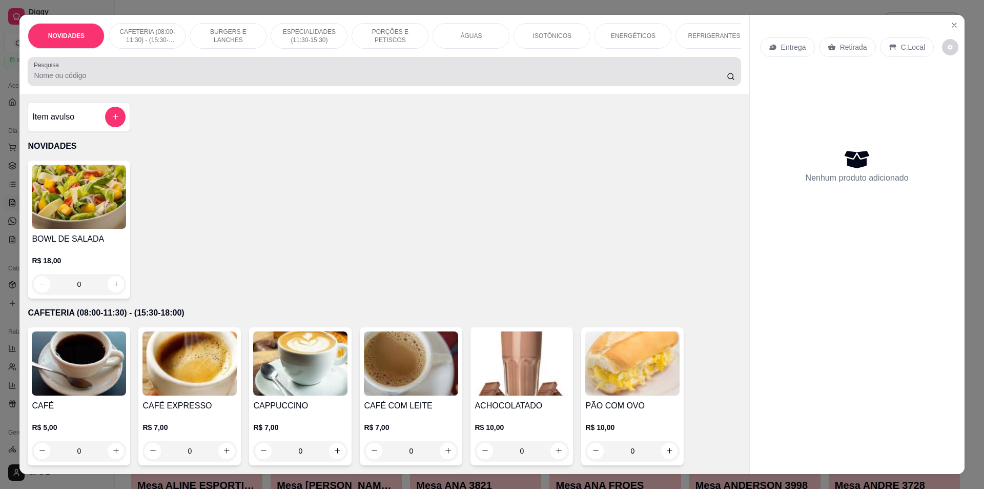
click at [307, 76] on div at bounding box center [384, 71] width 701 height 21
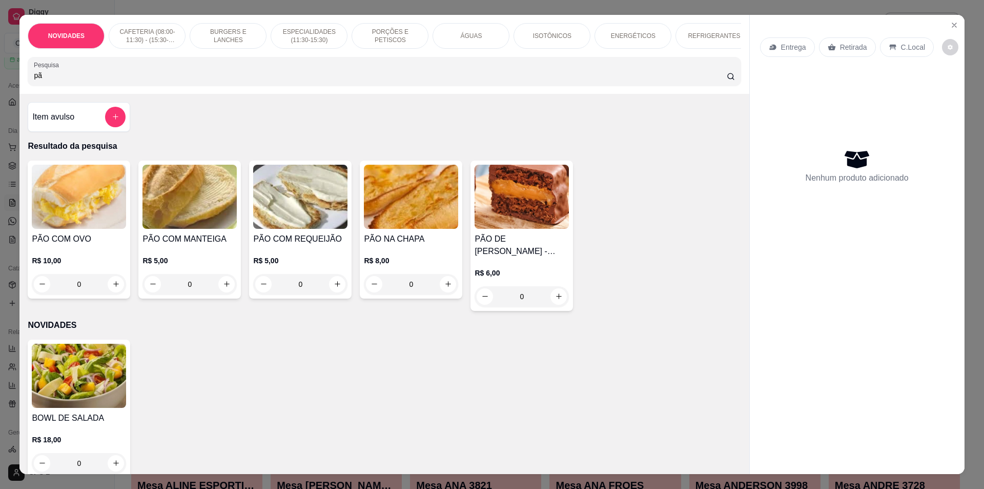
type input "p"
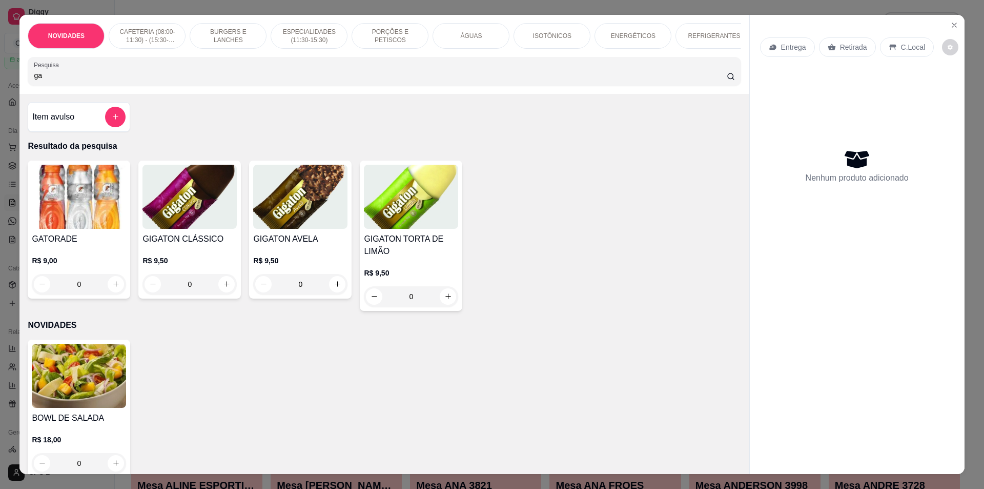
type input "g"
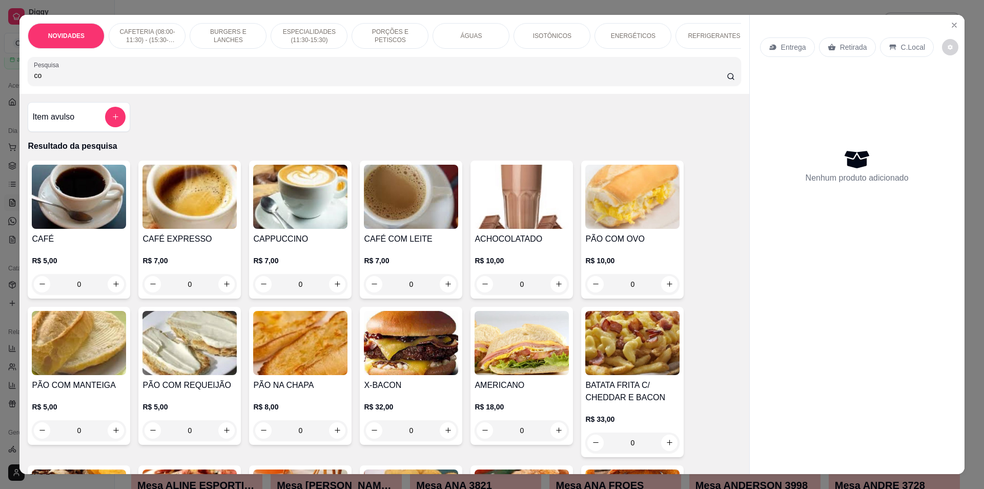
type input "coc"
